Goal: Information Seeking & Learning: Learn about a topic

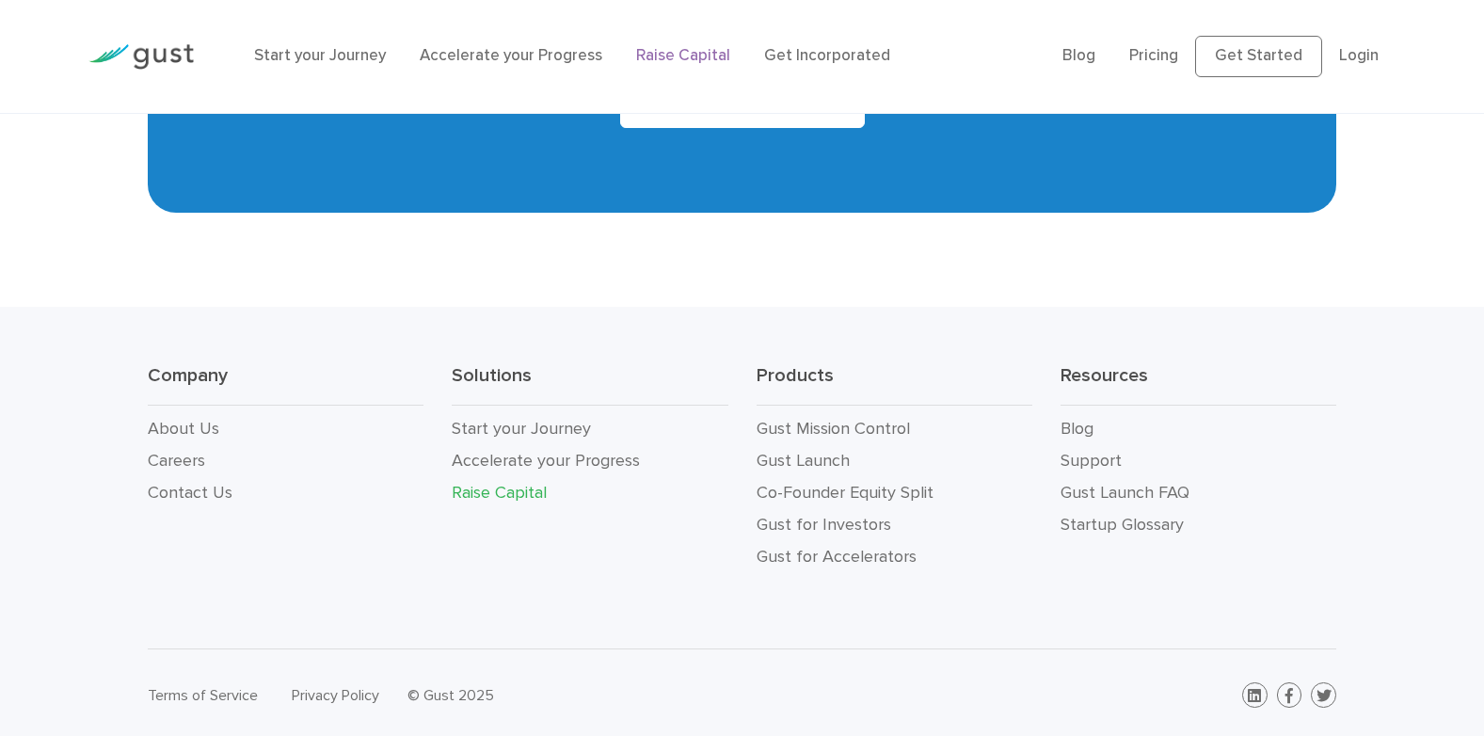
scroll to position [3416, 0]
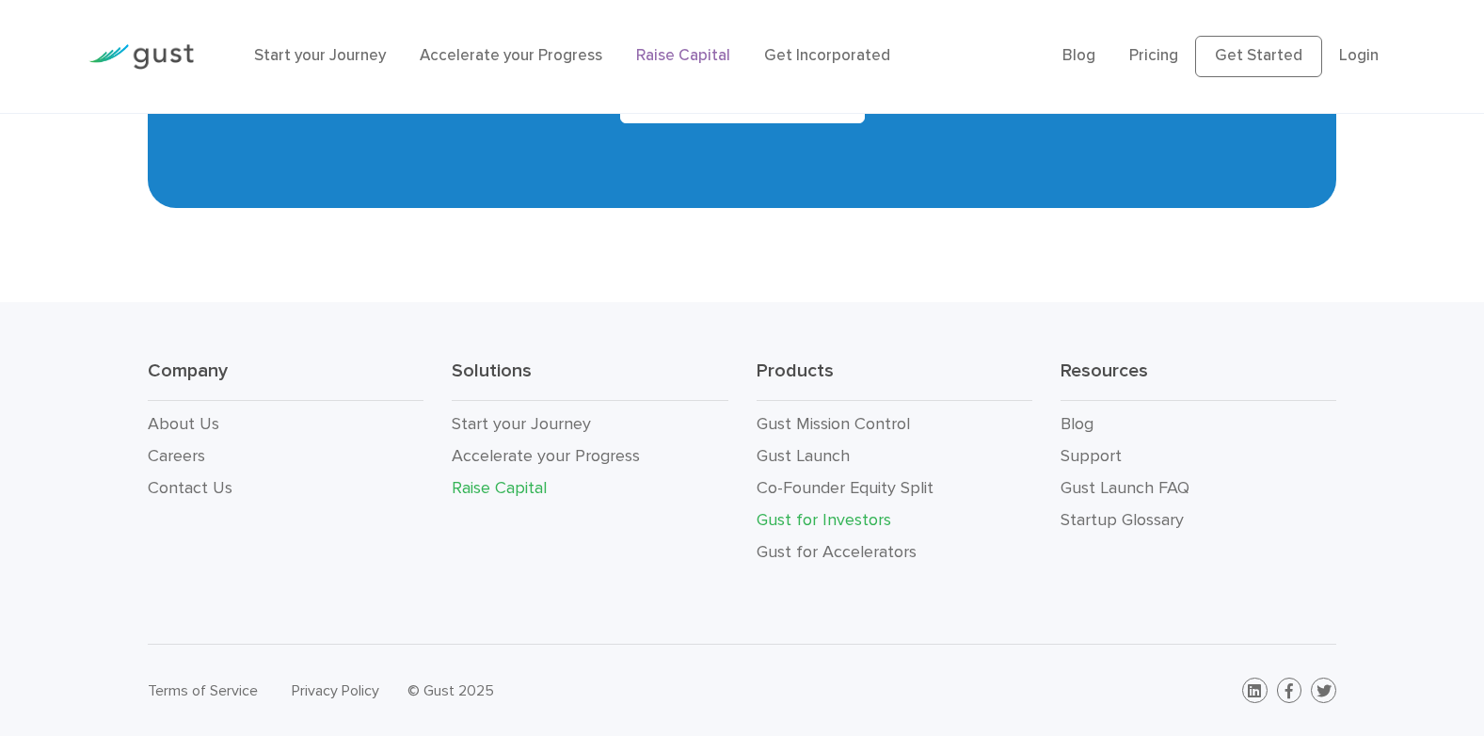
click at [830, 520] on link "Gust for Investors" at bounding box center [824, 520] width 135 height 20
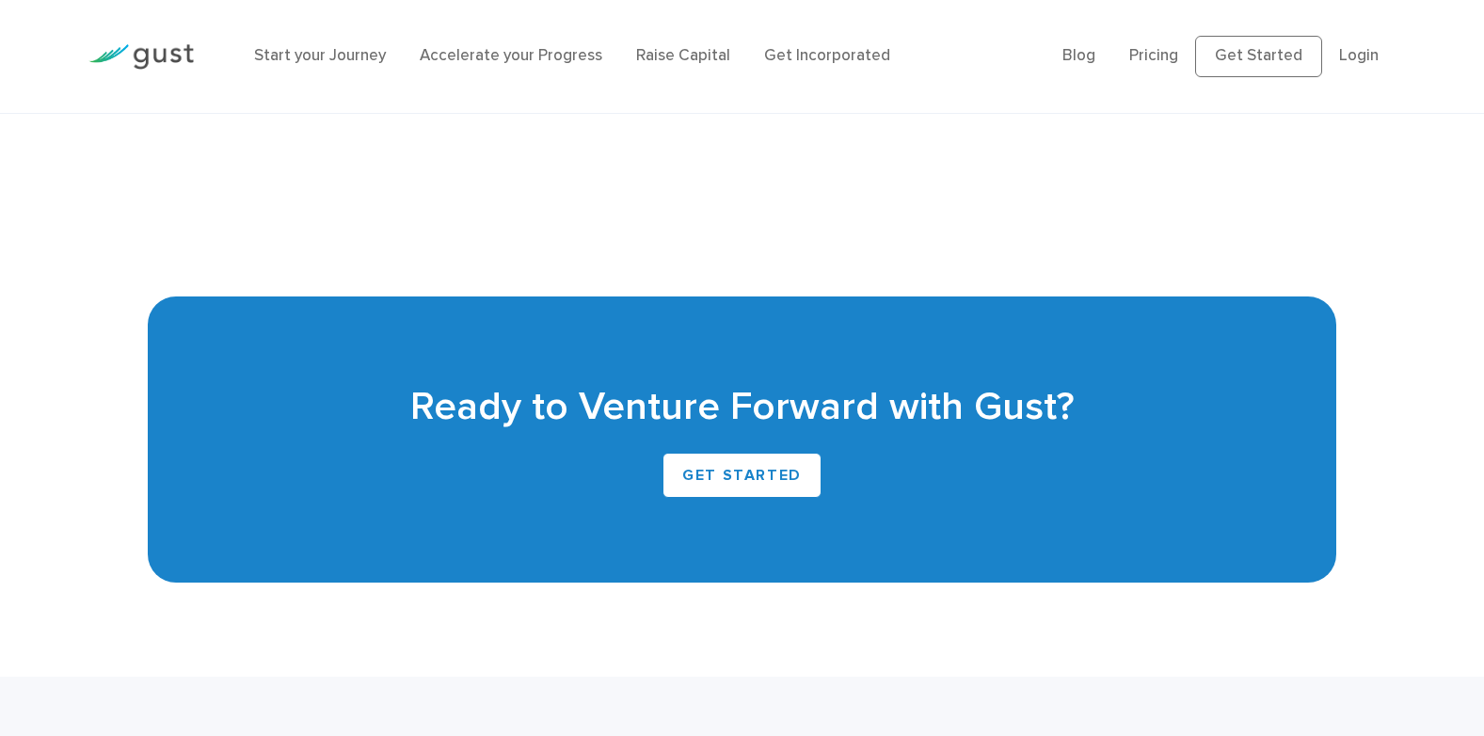
scroll to position [4621, 0]
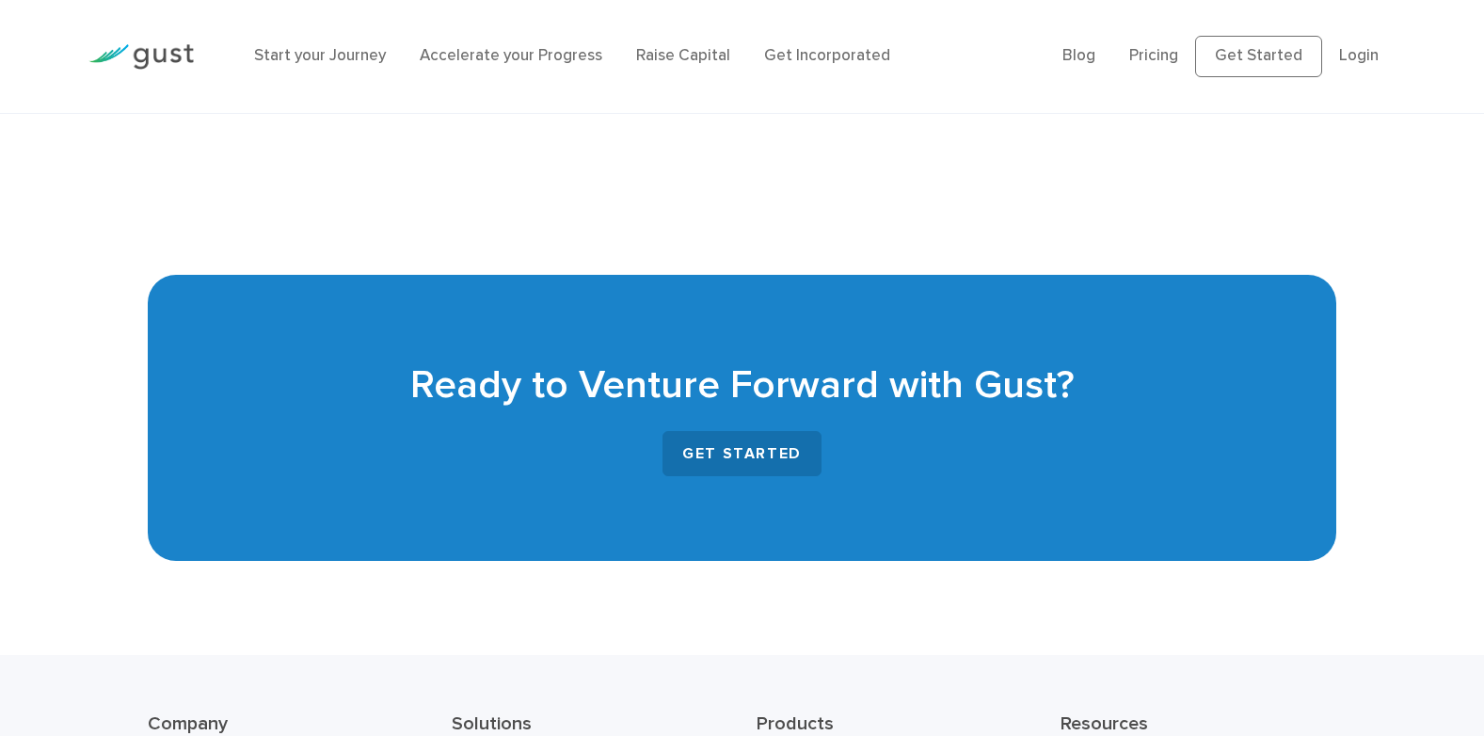
click at [760, 455] on link "GET STARTED" at bounding box center [742, 453] width 159 height 45
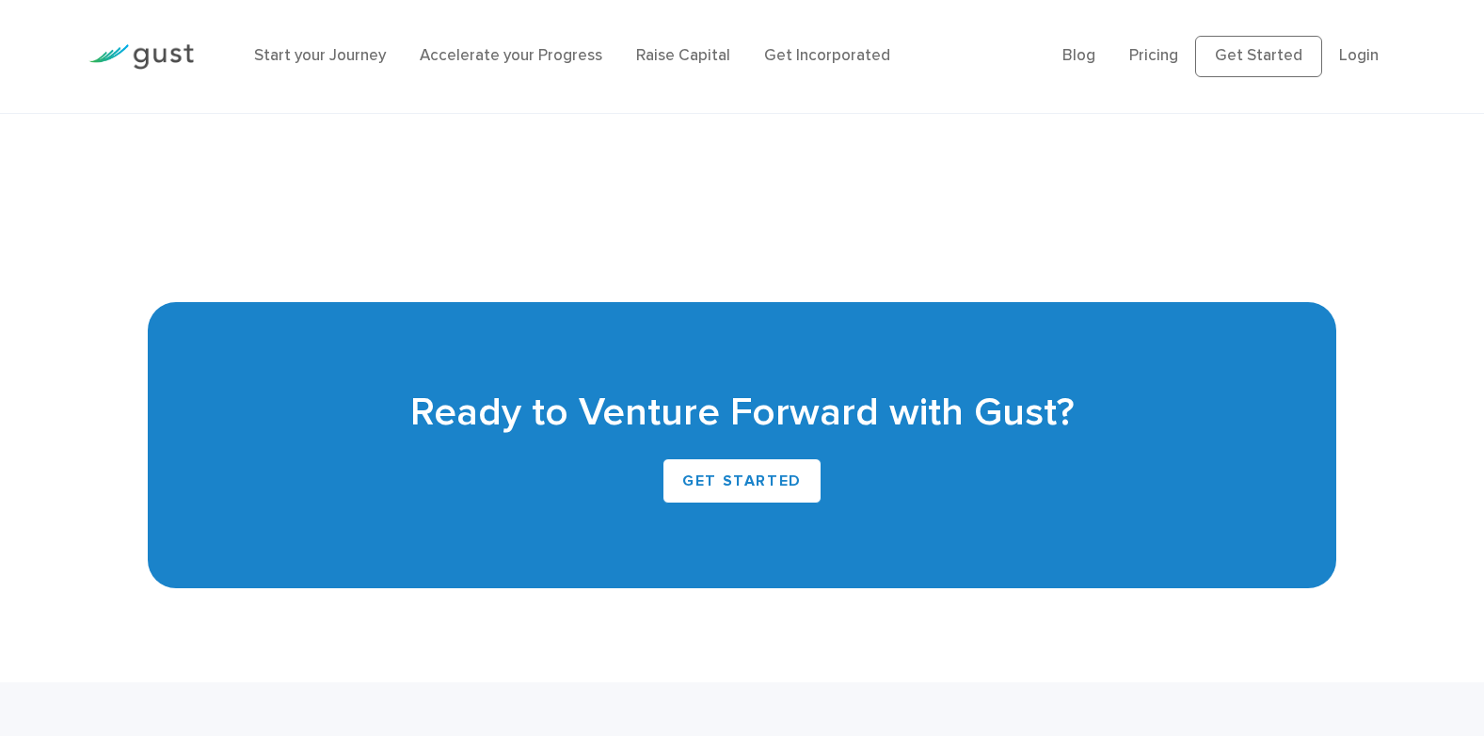
click at [284, 44] on li "Start your Journey" at bounding box center [320, 56] width 132 height 24
click at [284, 53] on link "Start your Journey" at bounding box center [320, 55] width 132 height 19
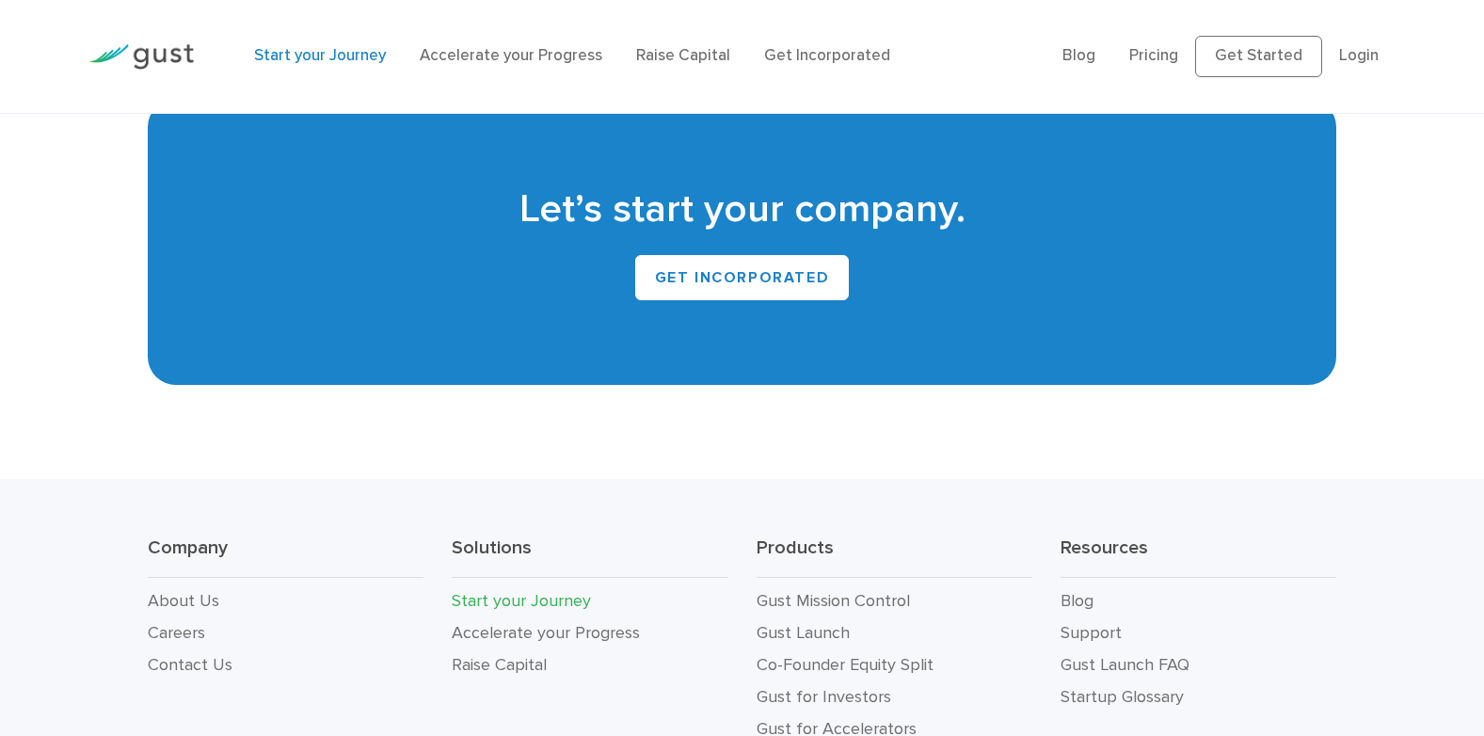
scroll to position [3664, 0]
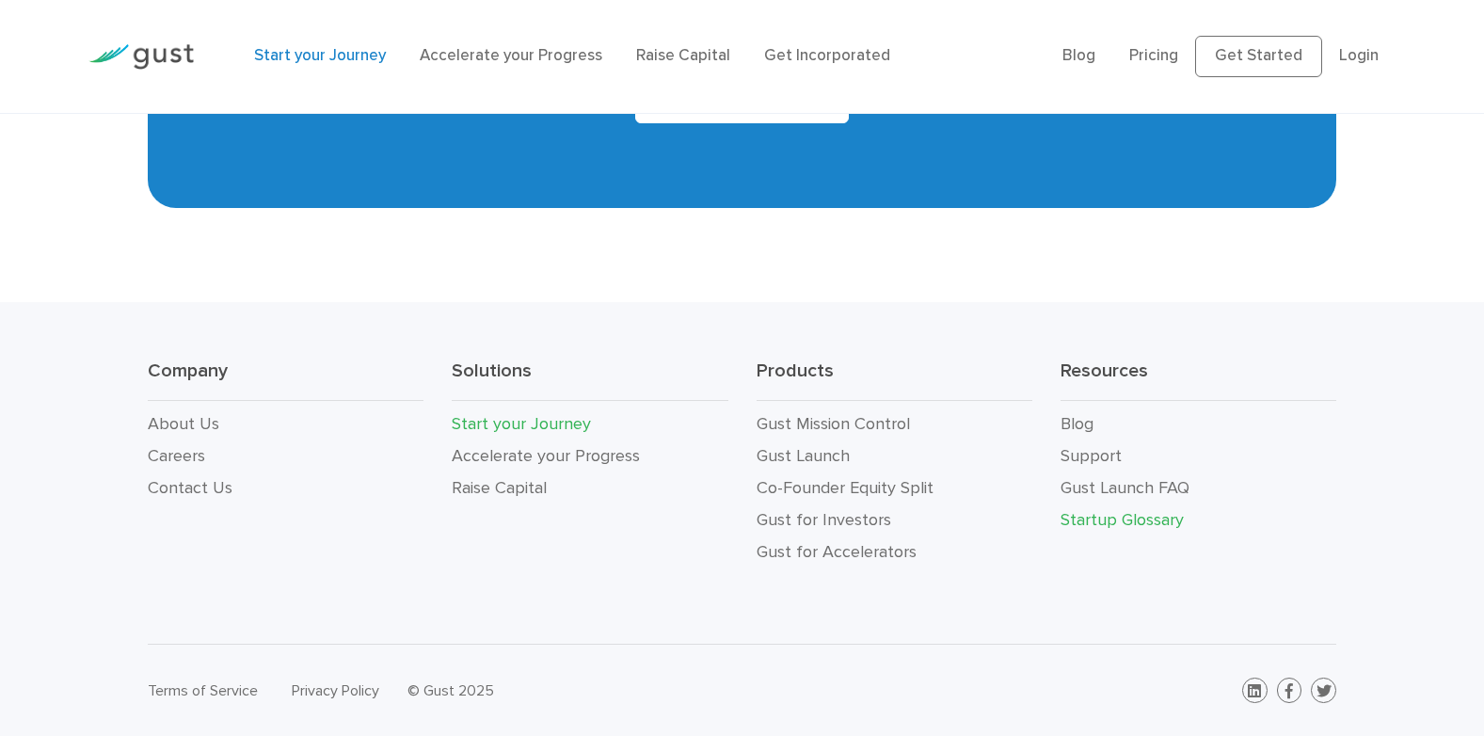
click at [1104, 512] on link "Startup Glossary" at bounding box center [1122, 520] width 123 height 20
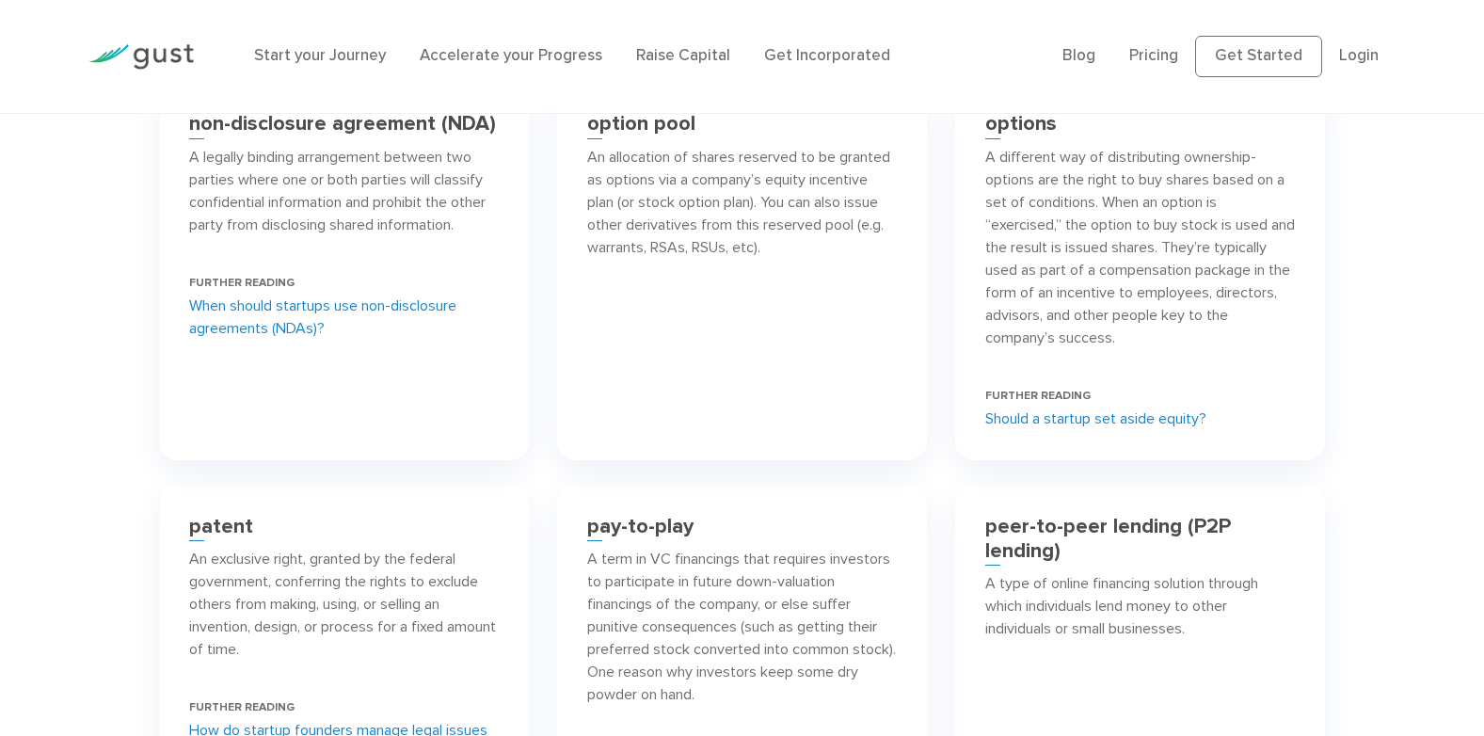
scroll to position [8733, 0]
